Goal: Information Seeking & Learning: Find contact information

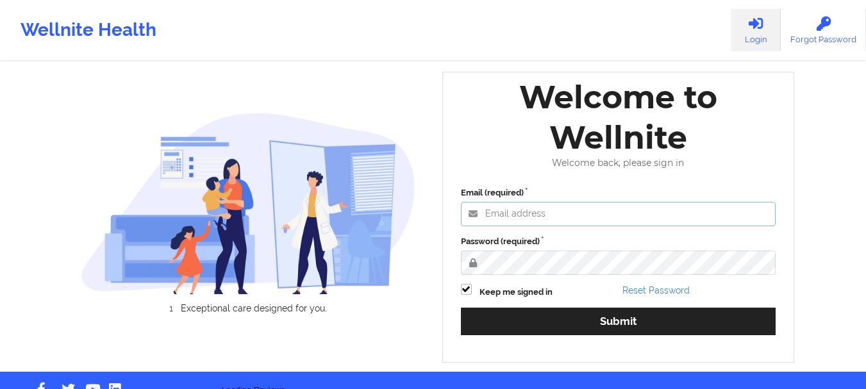
type input "[EMAIL_ADDRESS][DOMAIN_NAME]"
click at [673, 248] on label "Password (required)" at bounding box center [618, 241] width 315 height 13
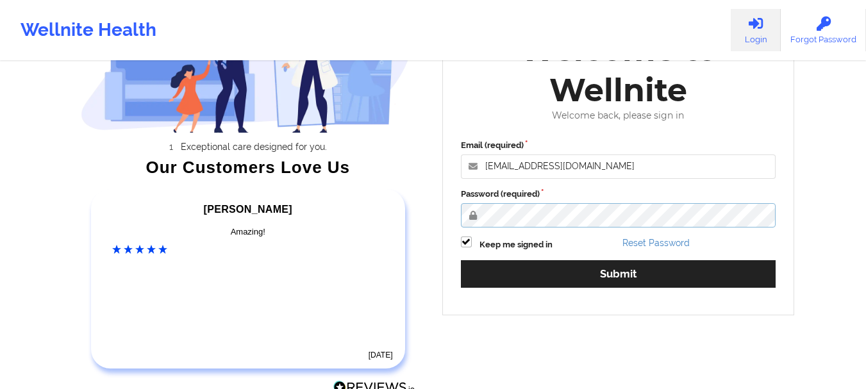
scroll to position [132, 0]
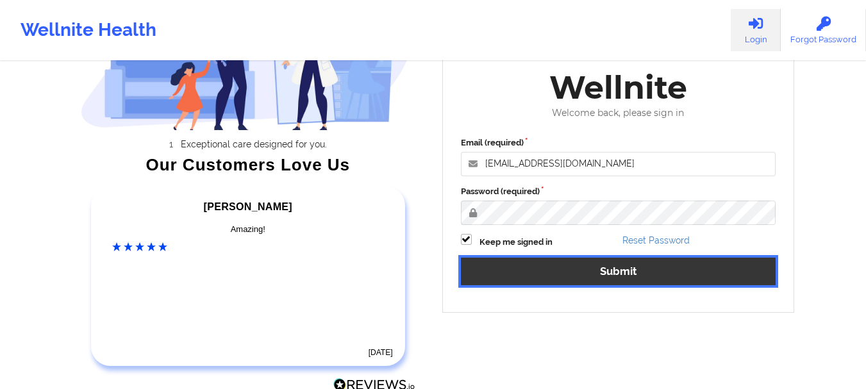
click at [594, 272] on button "Submit" at bounding box center [618, 272] width 315 height 28
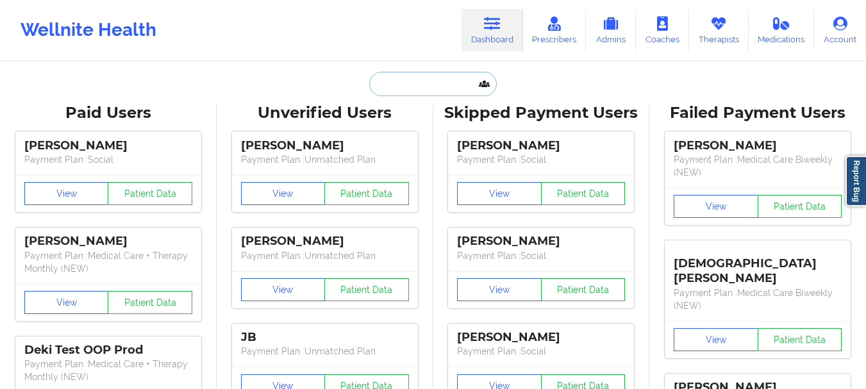
click at [412, 94] on input "text" at bounding box center [432, 84] width 127 height 24
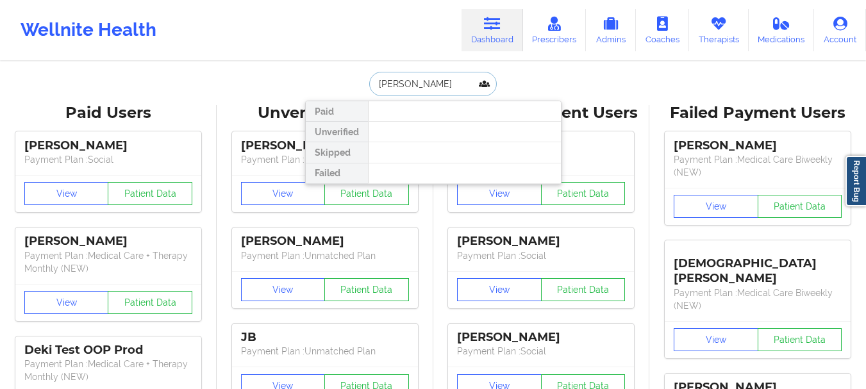
type input "marcie j"
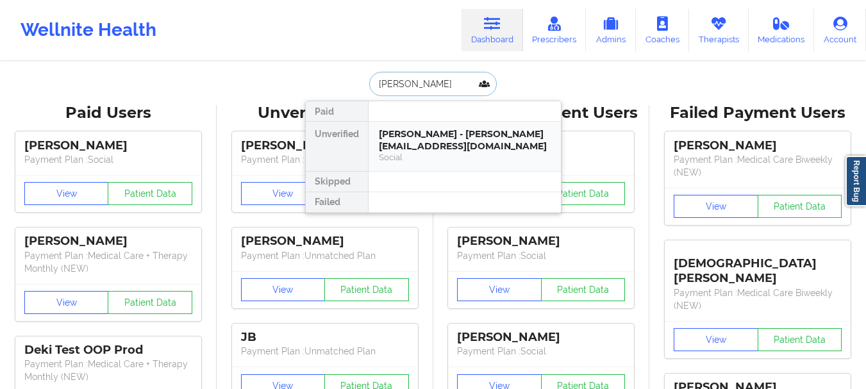
click at [414, 153] on div "Social" at bounding box center [465, 157] width 172 height 11
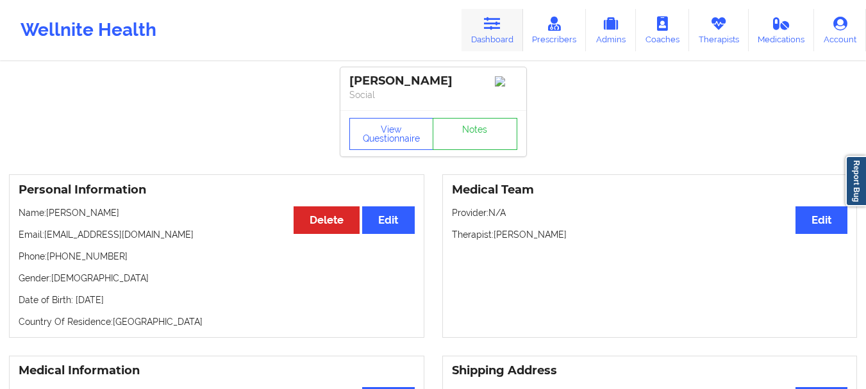
click at [473, 29] on link "Dashboard" at bounding box center [493, 30] width 62 height 42
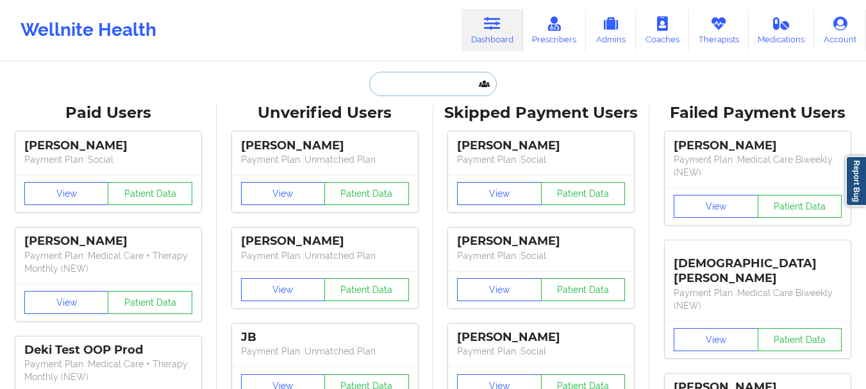
click at [436, 81] on input "text" at bounding box center [432, 84] width 127 height 24
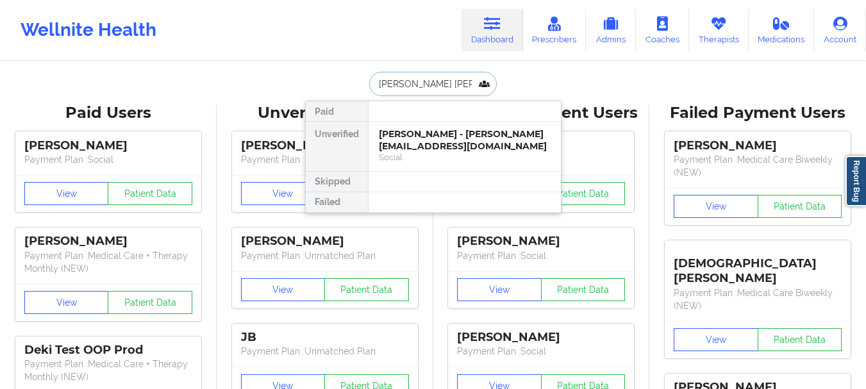
type input "Elena marisa"
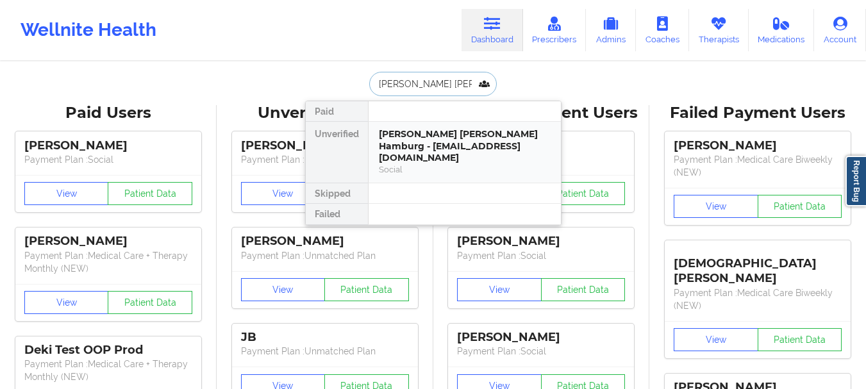
click at [429, 144] on div "Elena Marisa Hamburg - elenamhamburg@outlook.com" at bounding box center [465, 146] width 172 height 36
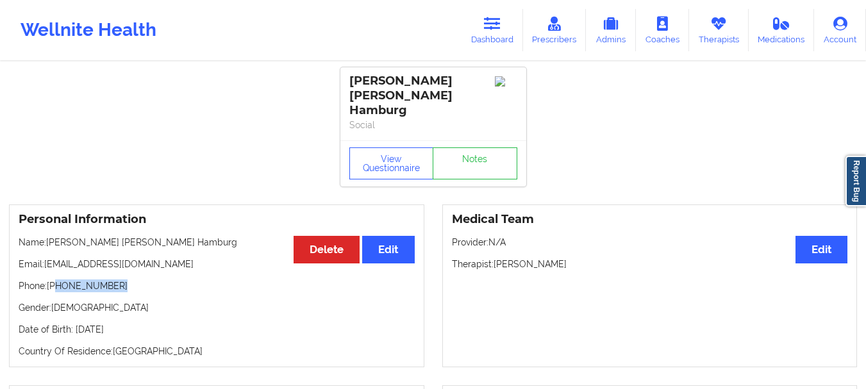
drag, startPoint x: 116, startPoint y: 262, endPoint x: 58, endPoint y: 263, distance: 58.4
click at [58, 280] on p "Phone: +1505-435-5444" at bounding box center [217, 286] width 396 height 13
copy p "505-435-5444"
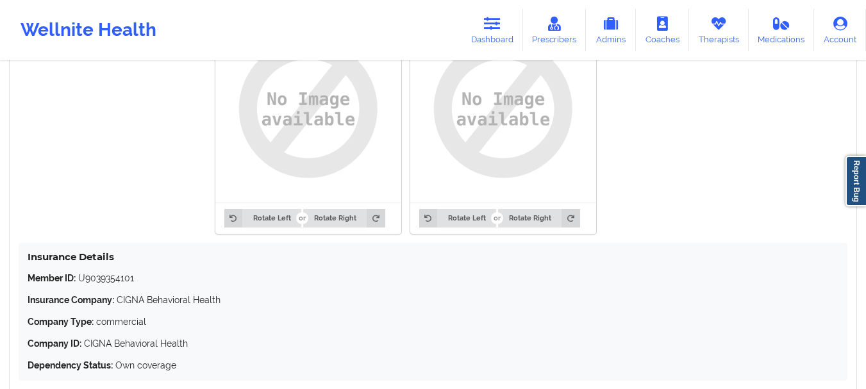
scroll to position [1025, 0]
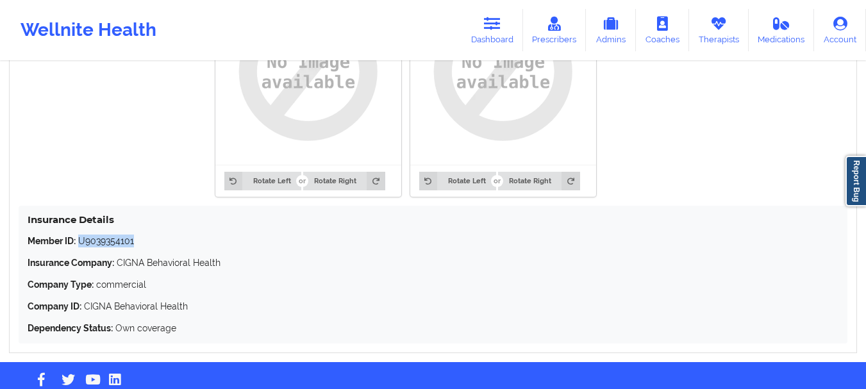
drag, startPoint x: 140, startPoint y: 215, endPoint x: 81, endPoint y: 214, distance: 59.7
click at [81, 235] on p "Member ID: U9039354101" at bounding box center [433, 241] width 811 height 13
copy p "U9039354101"
click at [493, 15] on link "Dashboard" at bounding box center [493, 30] width 62 height 42
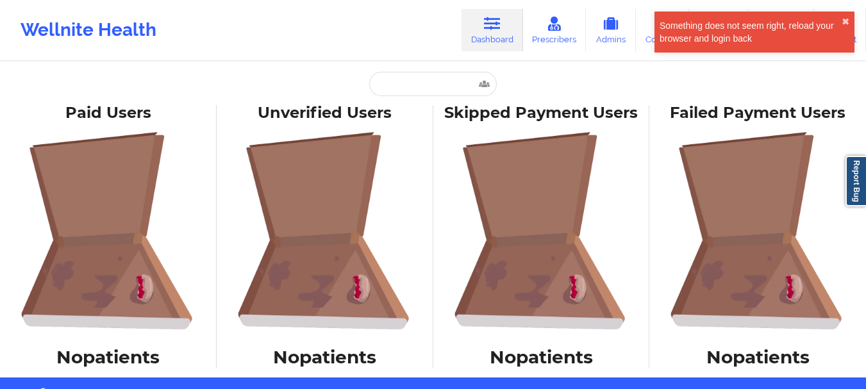
drag, startPoint x: 868, startPoint y: 153, endPoint x: 873, endPoint y: 12, distance: 141.8
click at [866, 12] on html "Something does not seem right, reload your browser and login back ✖︎ Wellnite H…" at bounding box center [433, 194] width 866 height 389
click at [405, 77] on input "text" at bounding box center [432, 84] width 127 height 24
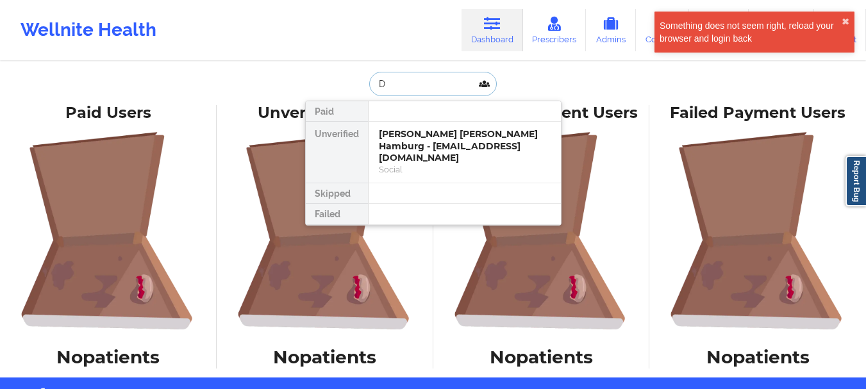
type input "Da"
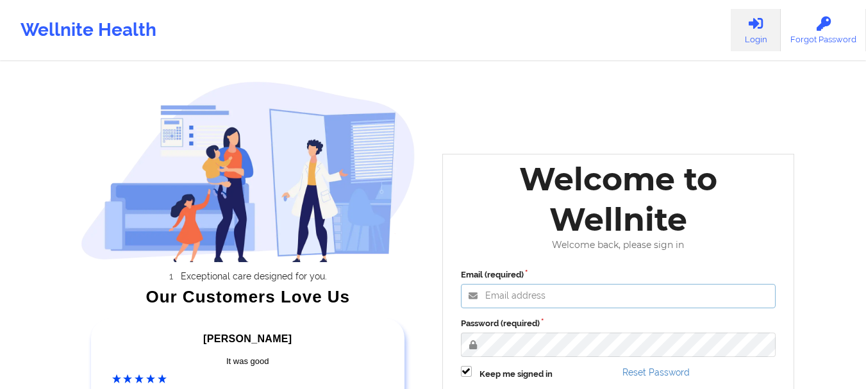
type input "foyindamola@wellnite.com"
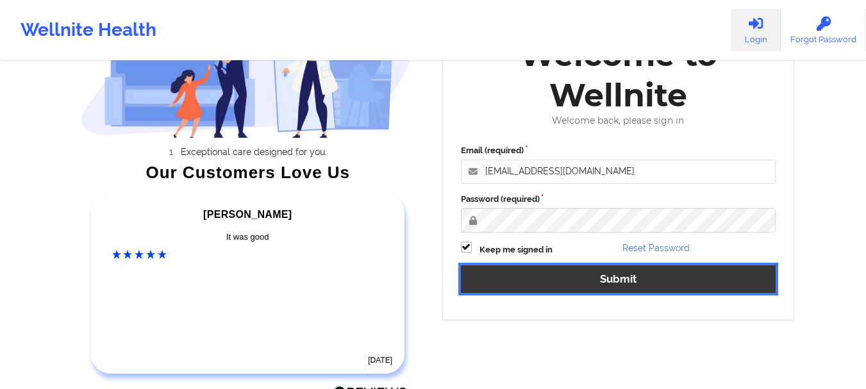
click at [659, 267] on button "Submit" at bounding box center [618, 279] width 315 height 28
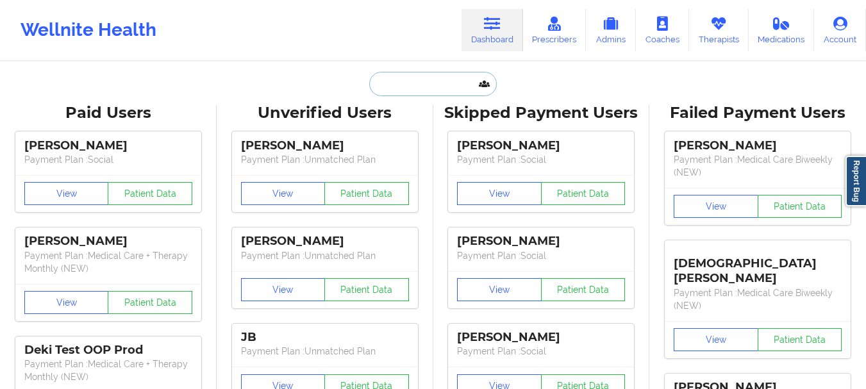
click at [386, 88] on input "text" at bounding box center [432, 84] width 127 height 24
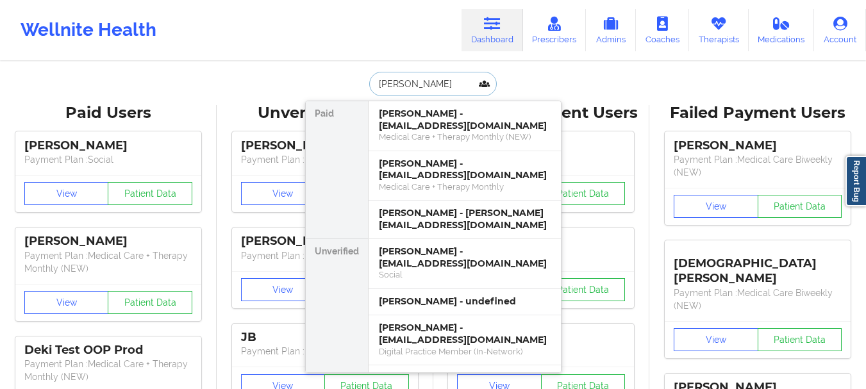
type input "danielle"
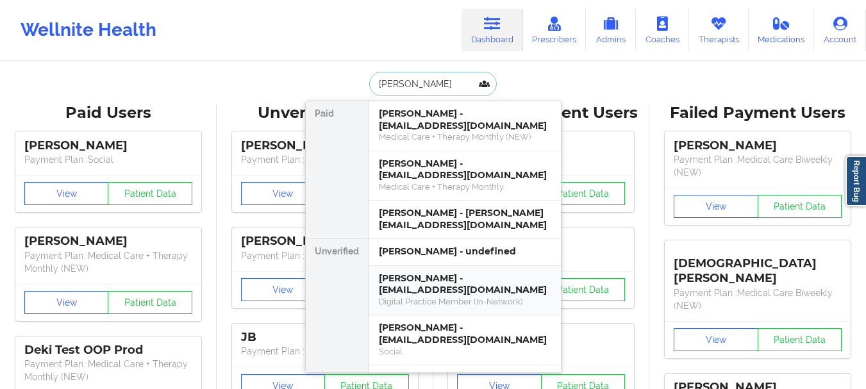
click at [485, 296] on div "Digital Practice Member (In-Network)" at bounding box center [465, 301] width 172 height 11
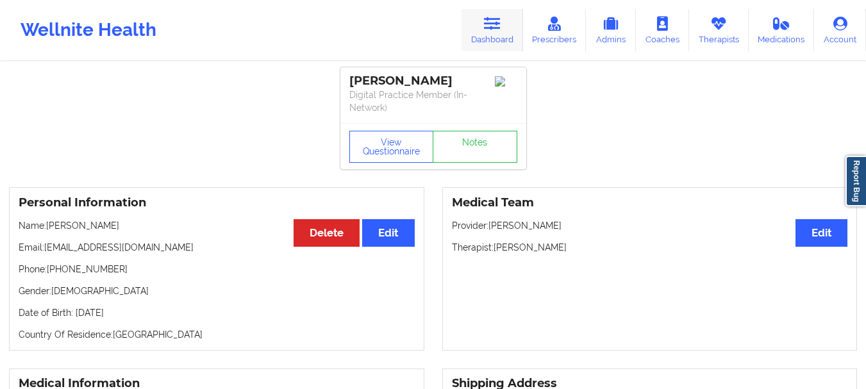
click at [501, 28] on icon at bounding box center [492, 24] width 17 height 14
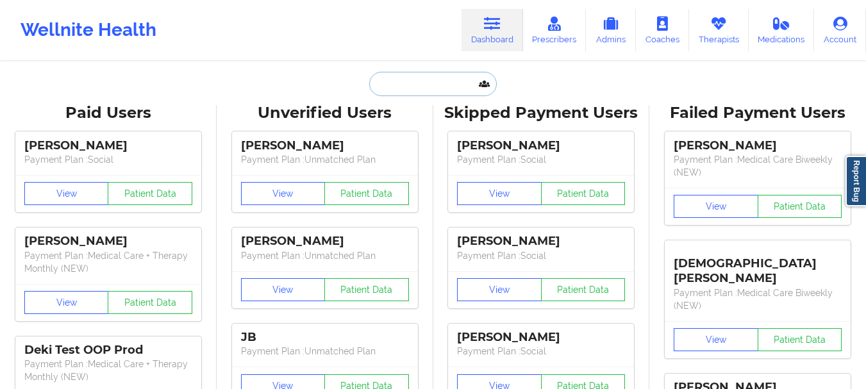
click at [441, 81] on input "text" at bounding box center [432, 84] width 127 height 24
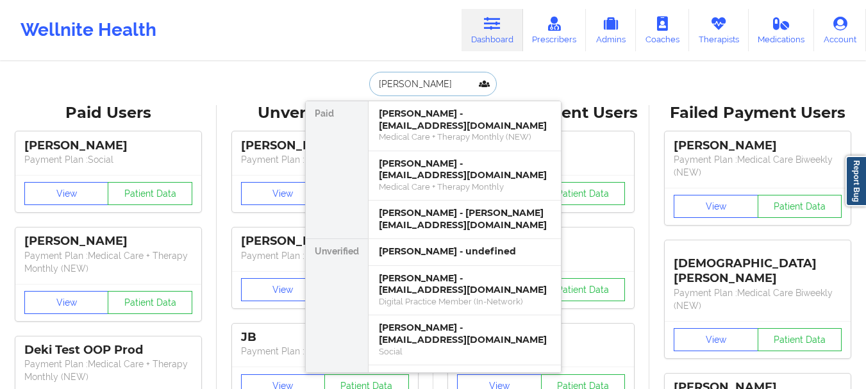
type input "danielle smith"
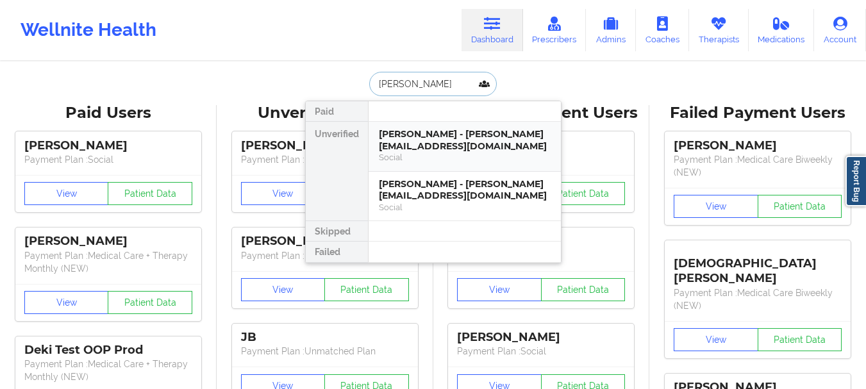
click at [473, 152] on div "Social" at bounding box center [465, 157] width 172 height 11
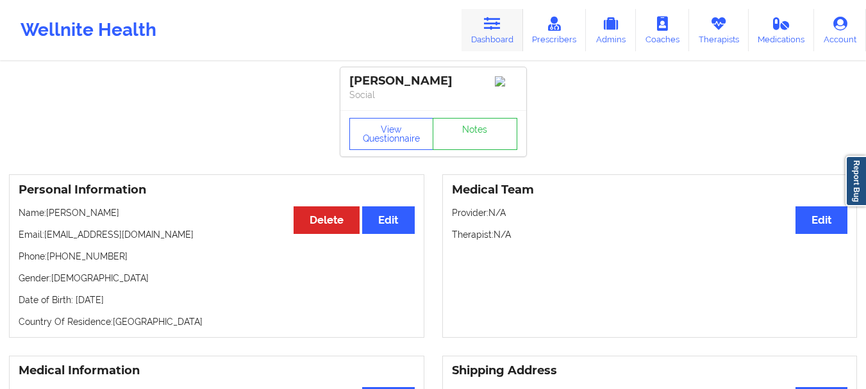
click at [480, 46] on link "Dashboard" at bounding box center [493, 30] width 62 height 42
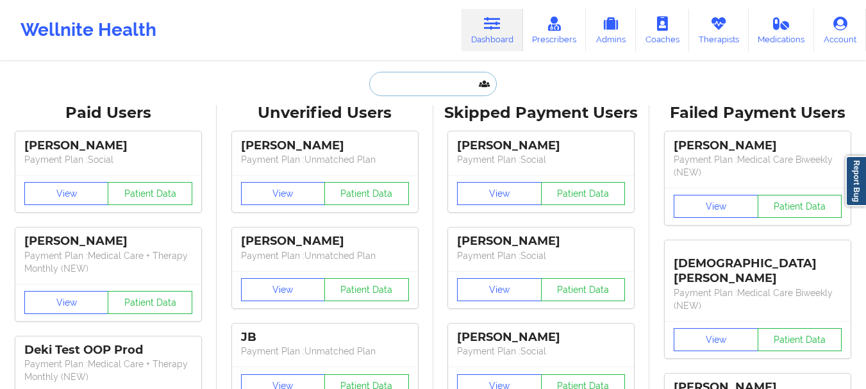
click at [435, 78] on input "text" at bounding box center [432, 84] width 127 height 24
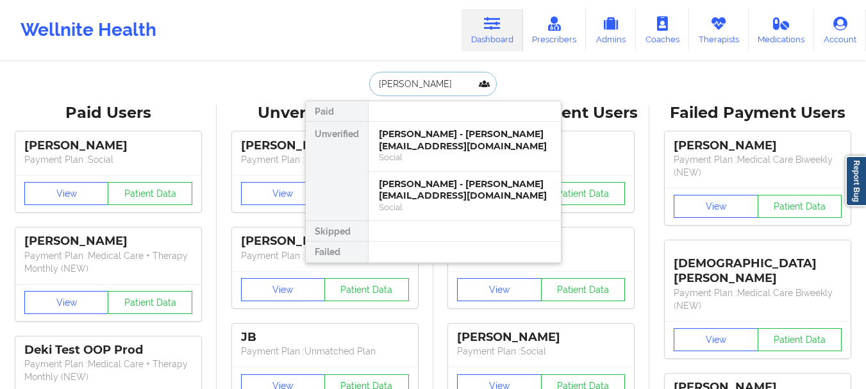
type input "danielle smith"
click at [478, 189] on div "Danielle Smith - danielle_smith@fitnyc.edu" at bounding box center [465, 190] width 172 height 24
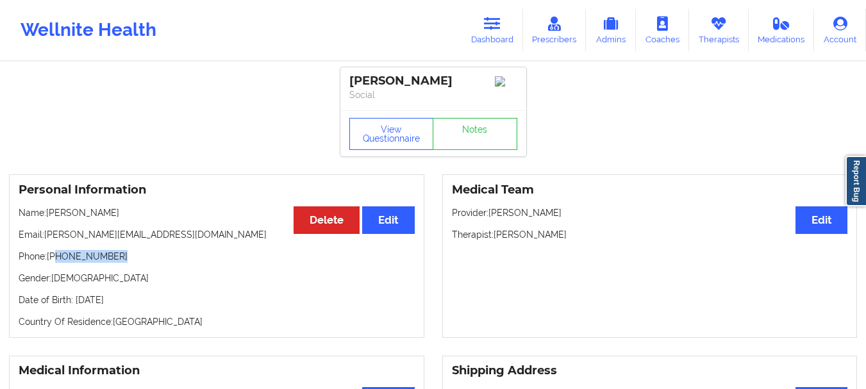
drag, startPoint x: 123, startPoint y: 262, endPoint x: 56, endPoint y: 262, distance: 66.7
click at [56, 262] on p "Phone: +1603-502-0672" at bounding box center [217, 256] width 396 height 13
copy p "603-502-0672"
click at [482, 18] on link "Dashboard" at bounding box center [493, 30] width 62 height 42
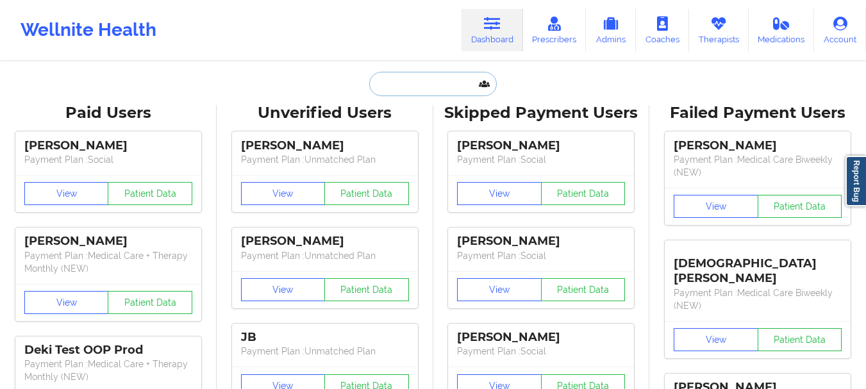
click at [407, 77] on input "text" at bounding box center [432, 84] width 127 height 24
paste input "[EMAIL_ADDRESS][DOMAIN_NAME]"
type input "[EMAIL_ADDRESS][DOMAIN_NAME]"
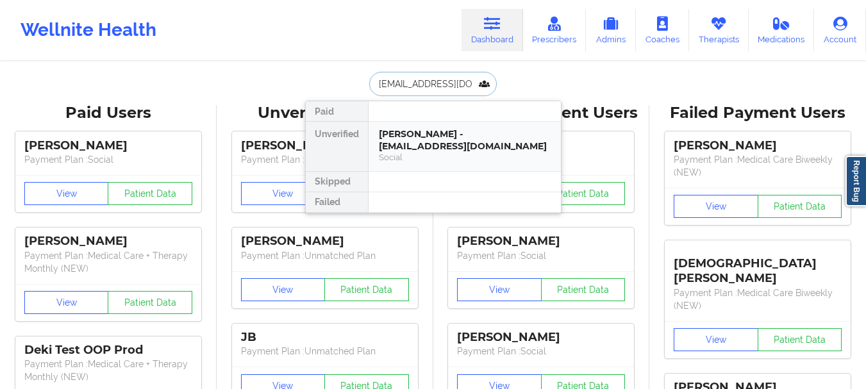
click at [419, 135] on div "Heather Smith - hhrebec@yahoo.com" at bounding box center [465, 140] width 172 height 24
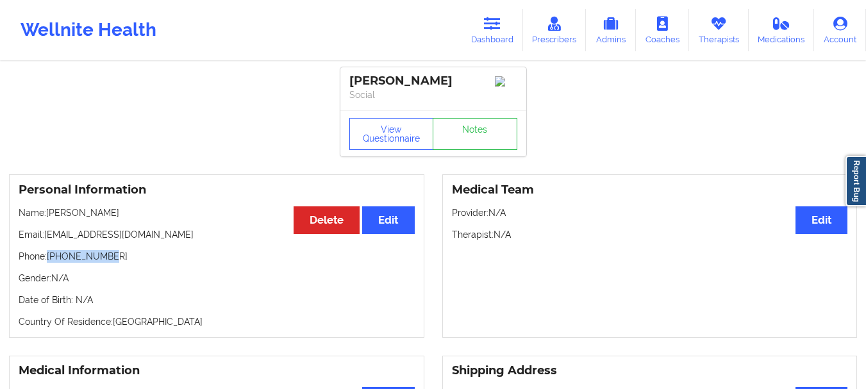
drag, startPoint x: 117, startPoint y: 262, endPoint x: 49, endPoint y: 264, distance: 67.4
click at [49, 263] on p "Phone: +19033944445" at bounding box center [217, 256] width 396 height 13
copy p "[PHONE_NUMBER]"
click at [491, 49] on link "Dashboard" at bounding box center [493, 30] width 62 height 42
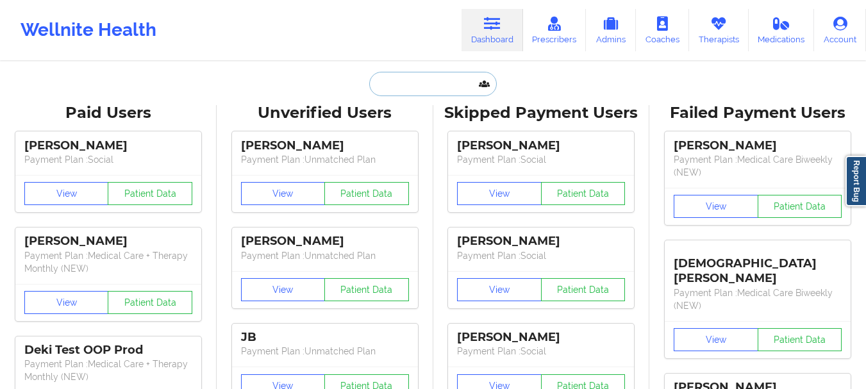
click at [438, 78] on input "text" at bounding box center [432, 84] width 127 height 24
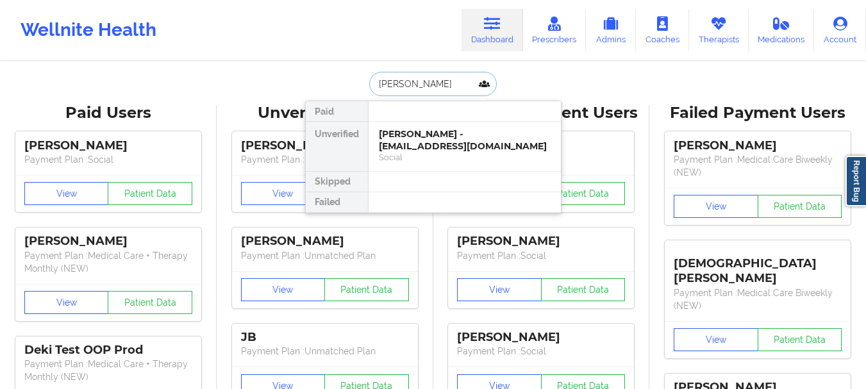
type input "Heather smith"
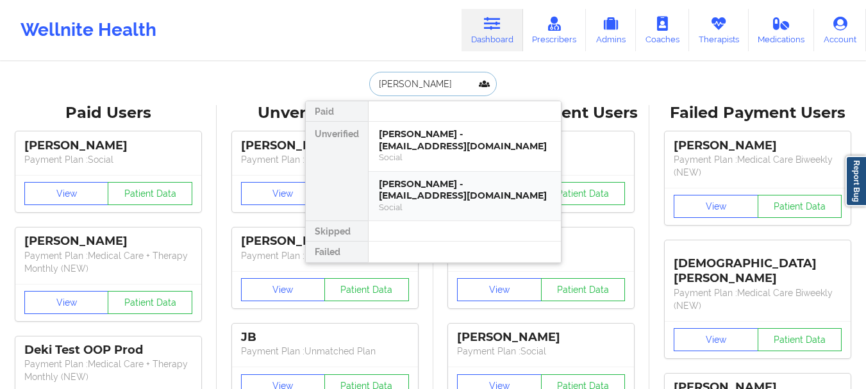
click at [454, 182] on div "Heather Smith - hesmith93@yahoo.com" at bounding box center [465, 190] width 172 height 24
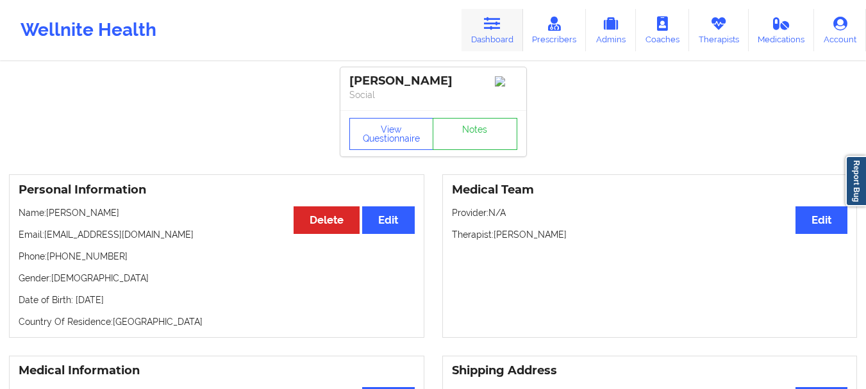
click at [500, 29] on icon at bounding box center [492, 24] width 17 height 14
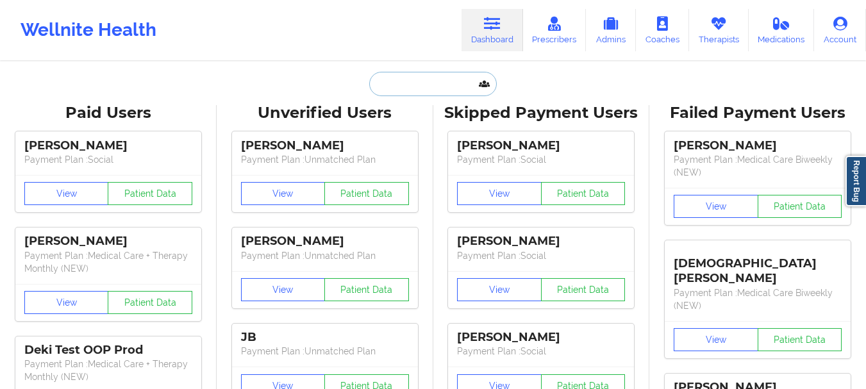
click at [423, 84] on input "text" at bounding box center [432, 84] width 127 height 24
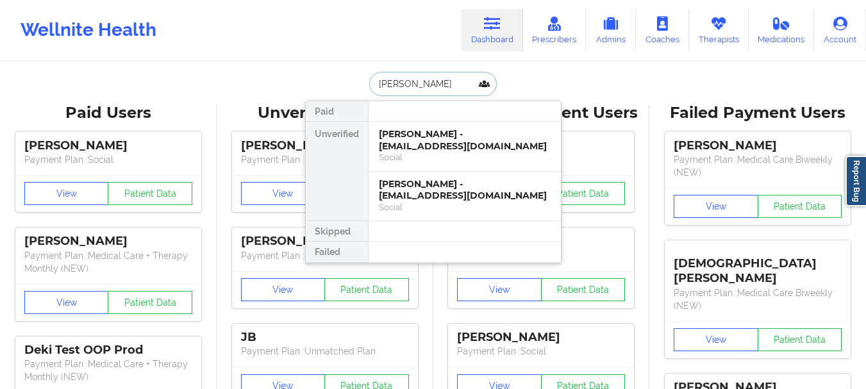
type input "jeffrey fortier"
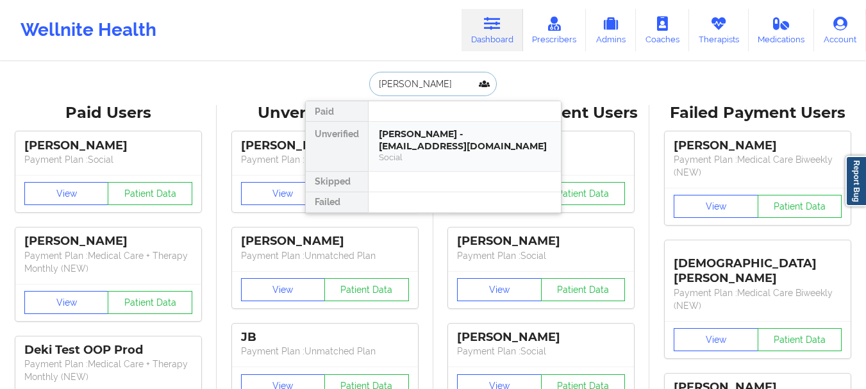
click at [421, 144] on div "Jeffrey Fortier - jfortier118@gmail.com" at bounding box center [465, 140] width 172 height 24
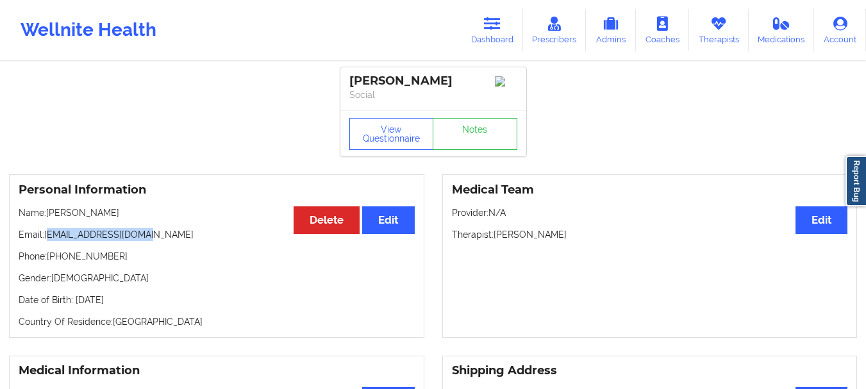
drag, startPoint x: 141, startPoint y: 237, endPoint x: 47, endPoint y: 240, distance: 94.3
click at [47, 240] on p "Email: jfortier118@gmail.com" at bounding box center [217, 234] width 396 height 13
copy p "fortier118@gmail.com"
click at [78, 233] on p "Email: jfortier118@gmail.com" at bounding box center [217, 234] width 396 height 13
drag, startPoint x: 45, startPoint y: 239, endPoint x: 137, endPoint y: 245, distance: 91.9
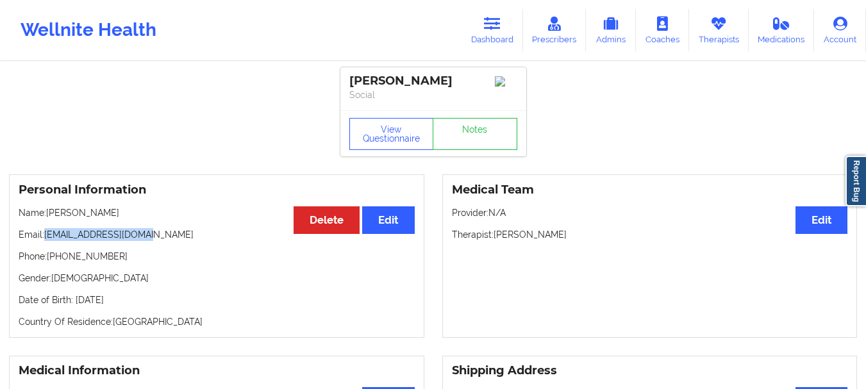
click at [137, 241] on p "Email: jfortier118@gmail.com" at bounding box center [217, 234] width 396 height 13
copy p "jfortier118@gmail.com"
click at [483, 44] on link "Dashboard" at bounding box center [493, 30] width 62 height 42
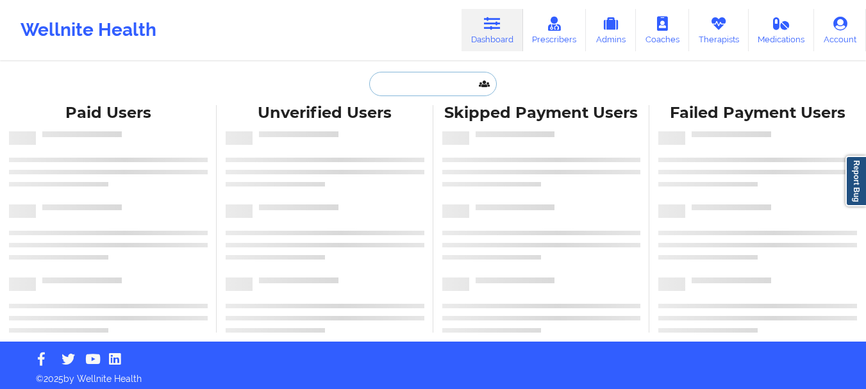
click at [442, 76] on input "text" at bounding box center [432, 84] width 127 height 24
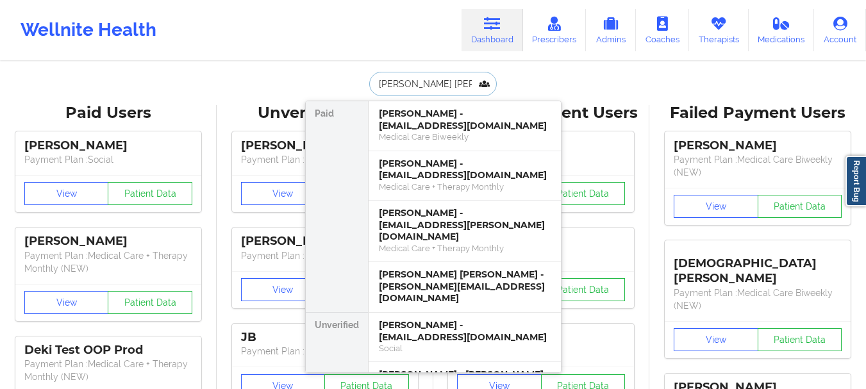
type input "Elizabeth lisa"
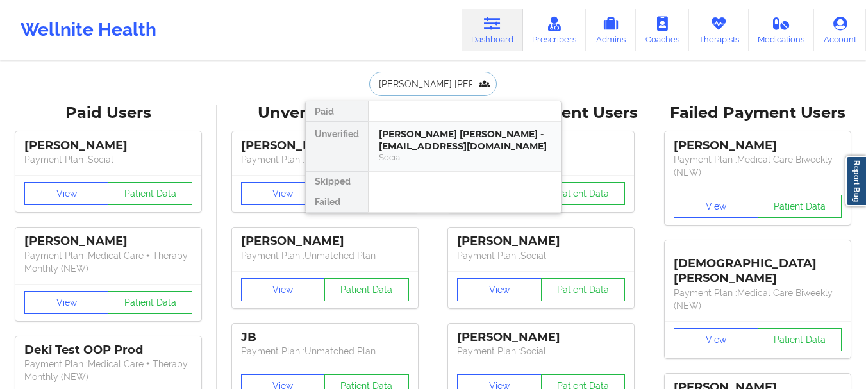
click at [442, 126] on div "Elizabeth Lisa Lewis - klugester12@gmail.com Social" at bounding box center [465, 146] width 192 height 49
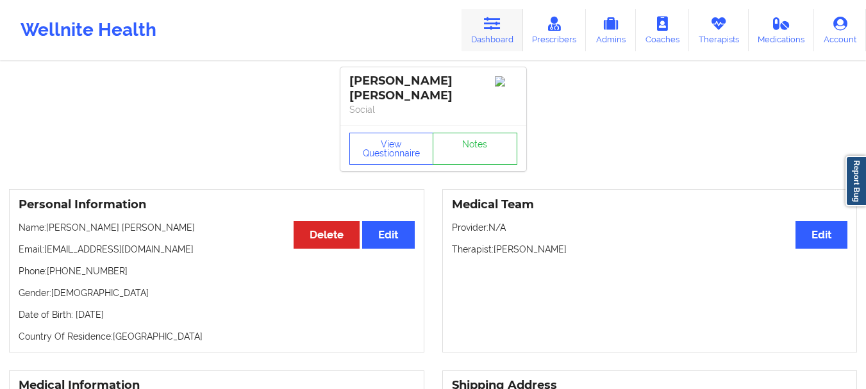
click at [498, 27] on icon at bounding box center [492, 24] width 17 height 14
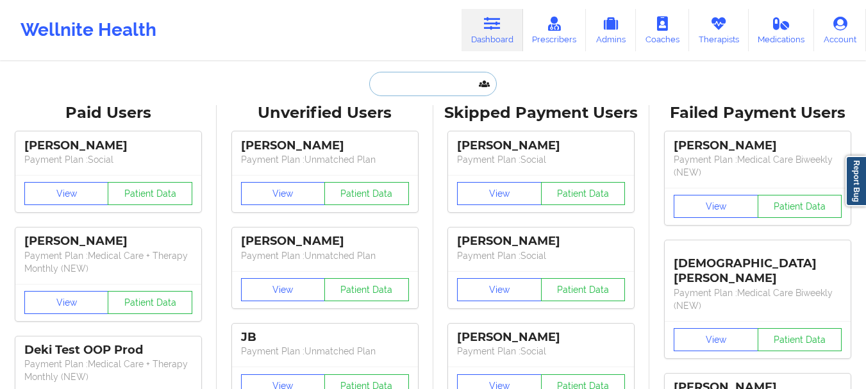
click at [430, 74] on input "text" at bounding box center [432, 84] width 127 height 24
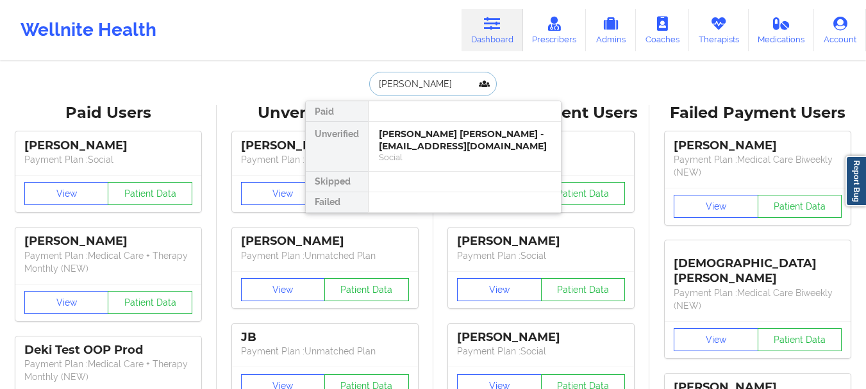
type input "Rose reaves"
click at [443, 139] on div "Rose Reaves - zanzy26@gmail.com" at bounding box center [465, 140] width 172 height 24
